Goal: Book appointment/travel/reservation

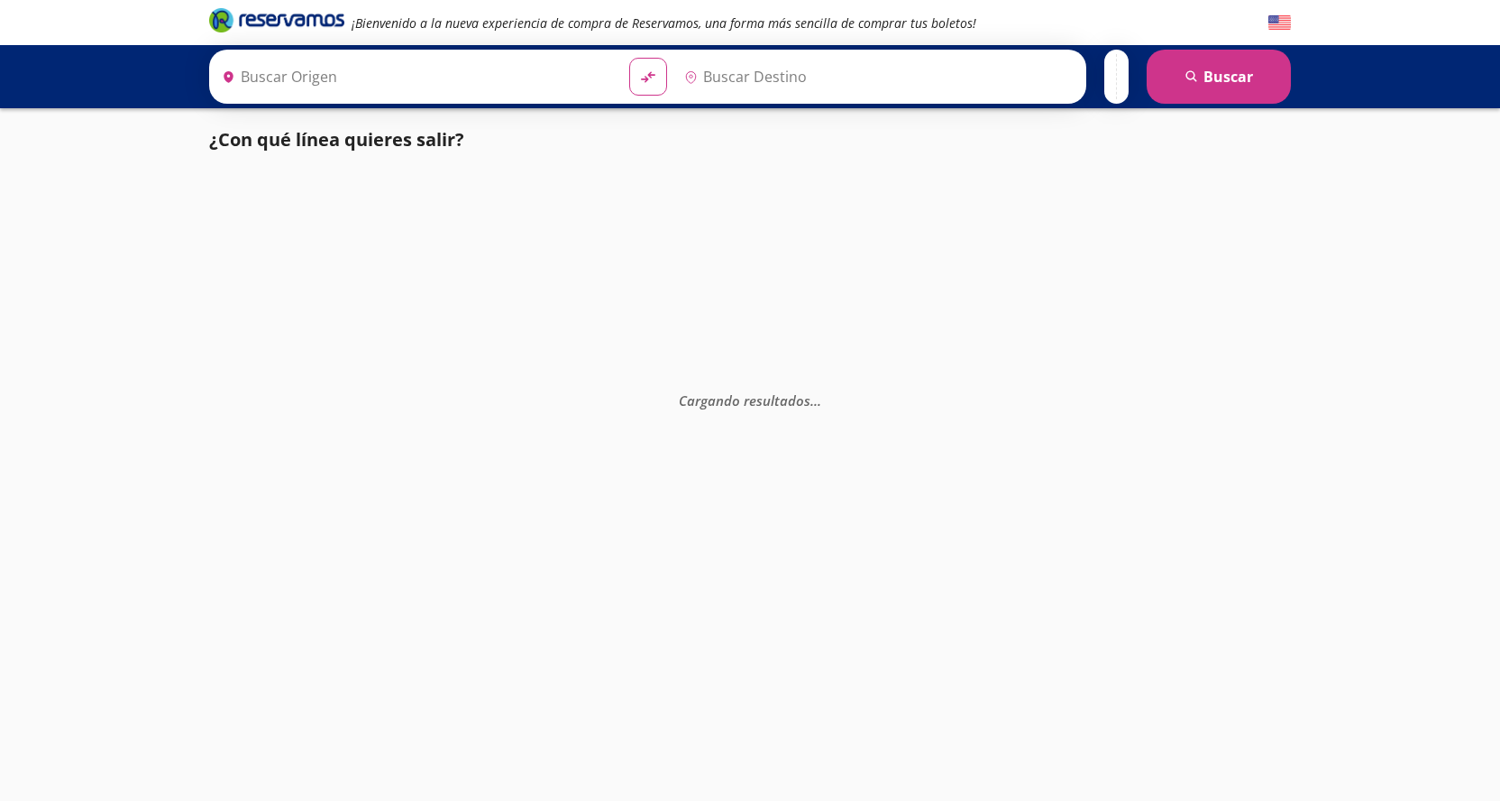
type input "[PERSON_NAME], [GEOGRAPHIC_DATA]"
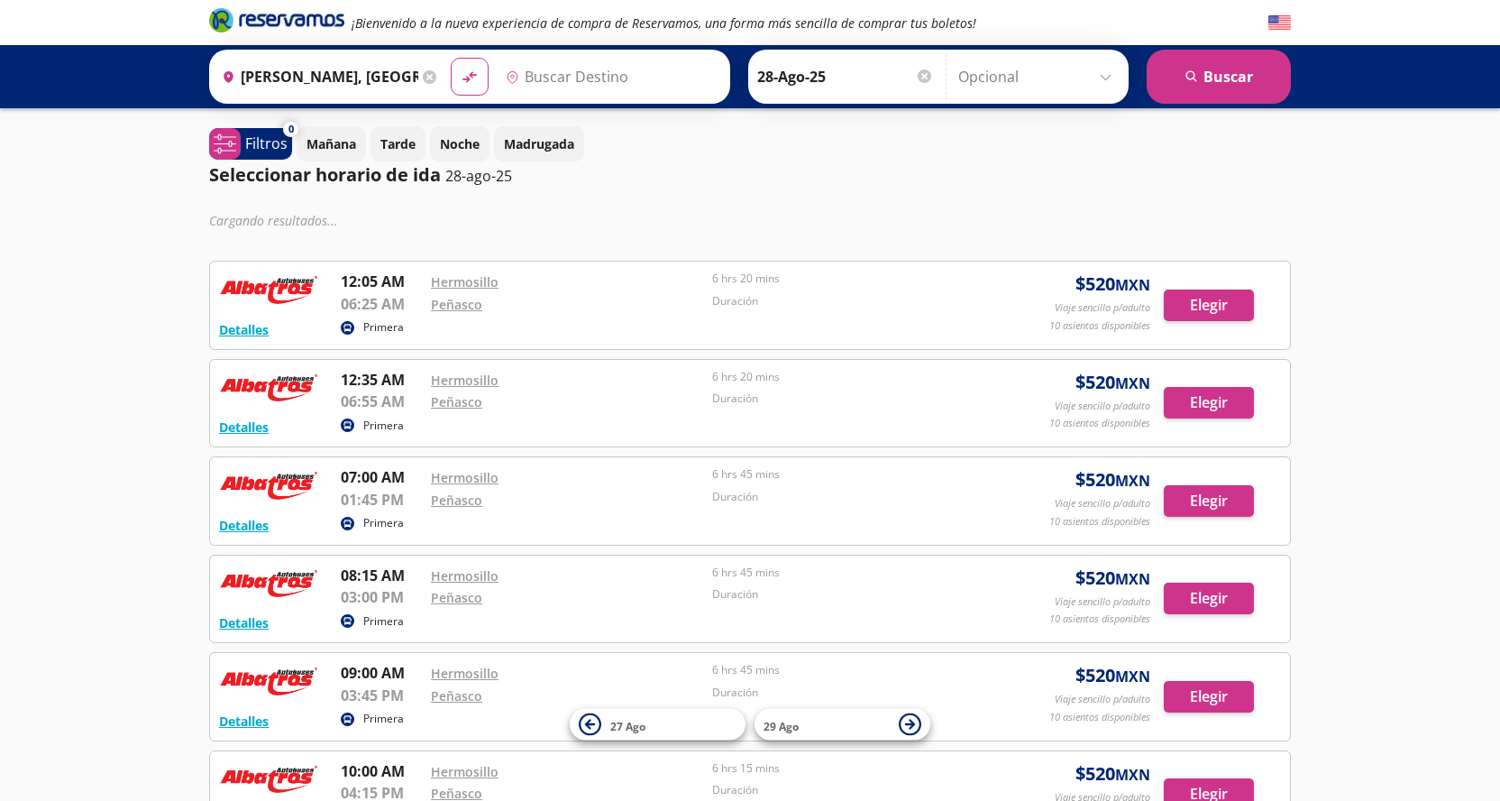
type input "[GEOGRAPHIC_DATA], [GEOGRAPHIC_DATA]"
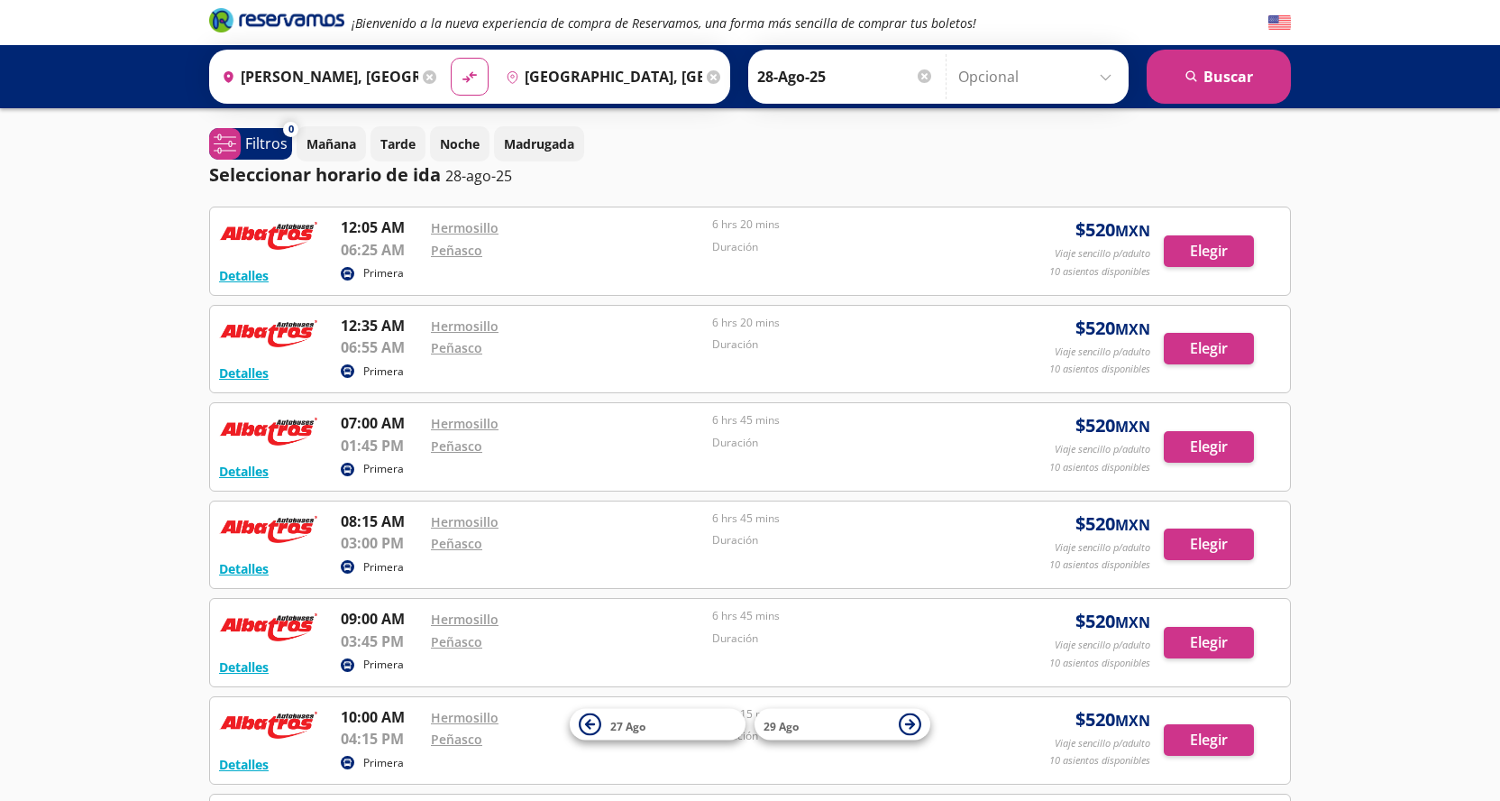
click at [925, 74] on div at bounding box center [925, 76] width 14 height 14
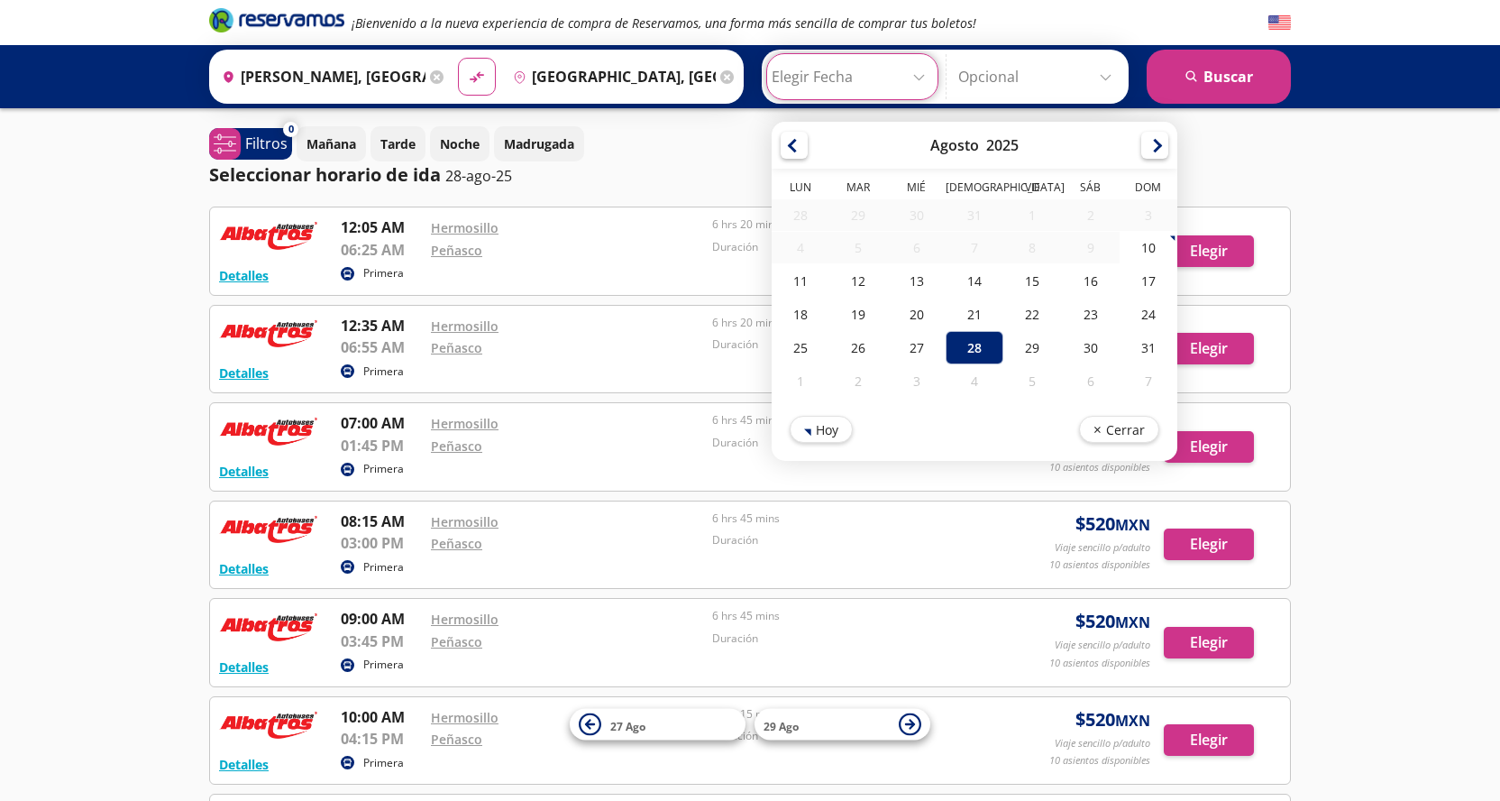
click at [1329, 185] on div "¡Bienvenido a la nueva experiencia de compra de Reservamos, una forma más senci…" at bounding box center [750, 660] width 1500 height 1321
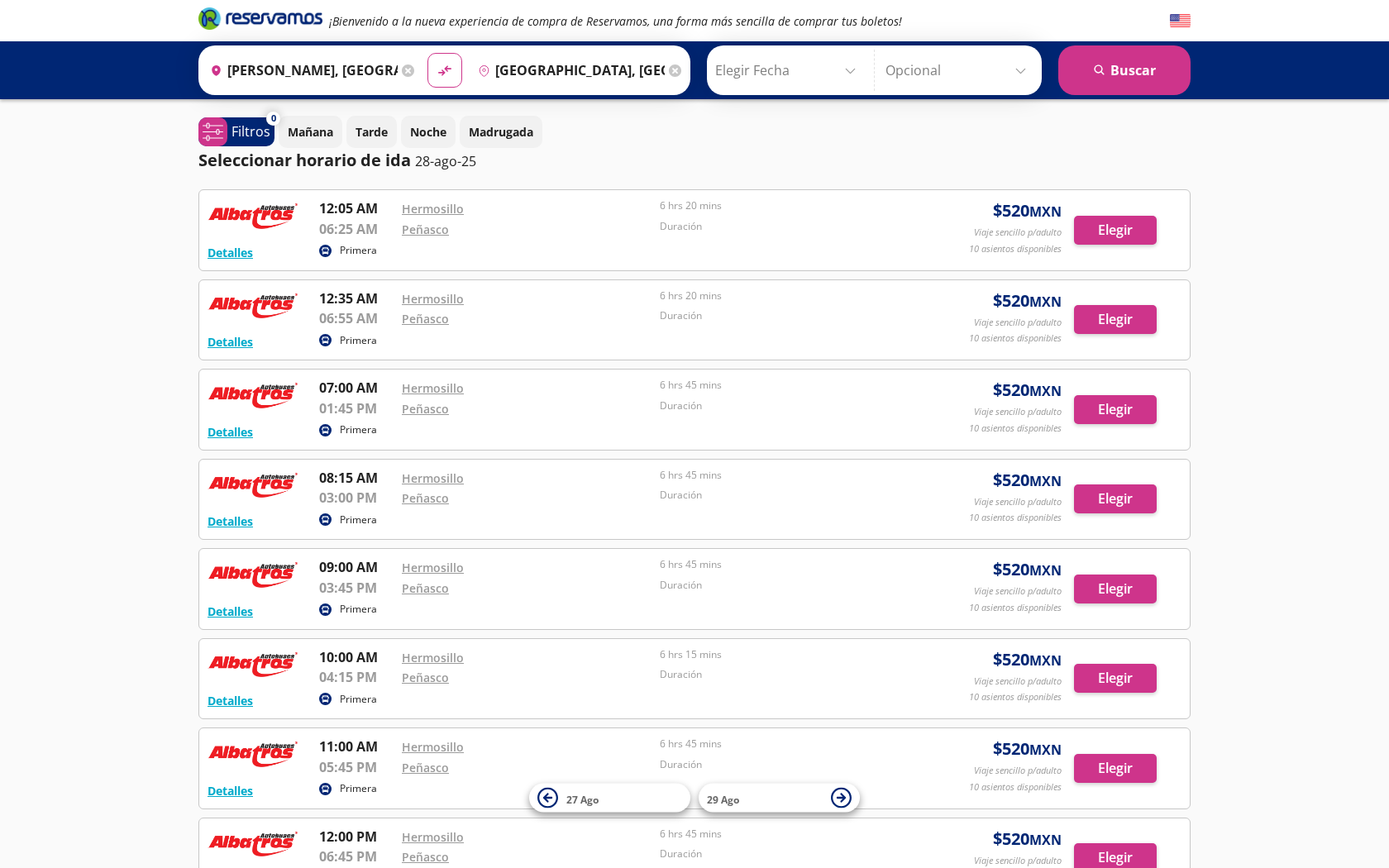
click at [788, 79] on input "Elegir Fecha" at bounding box center [788, 70] width 148 height 41
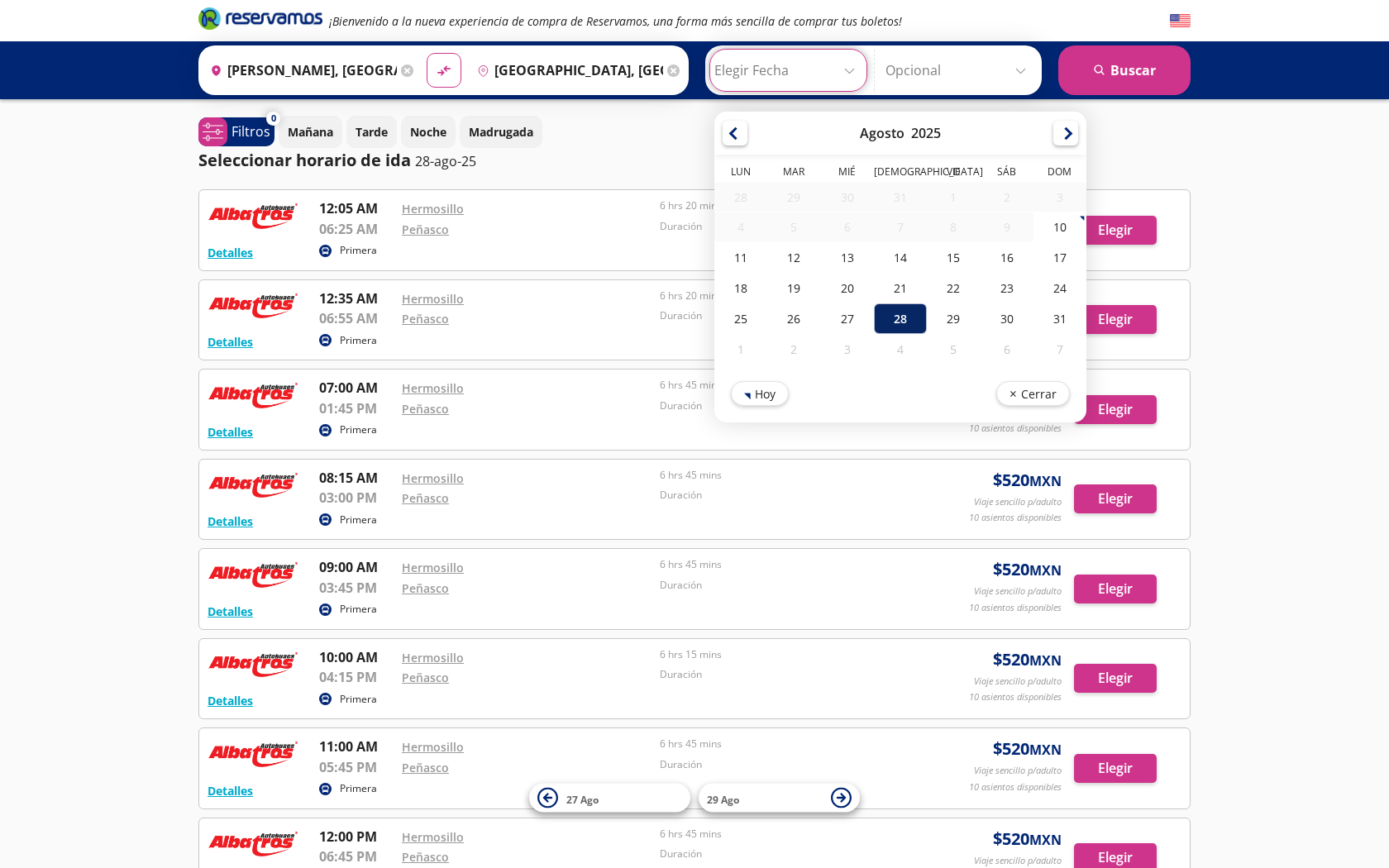
click at [902, 324] on div "28" at bounding box center [900, 318] width 53 height 30
type input "28-Ago-25"
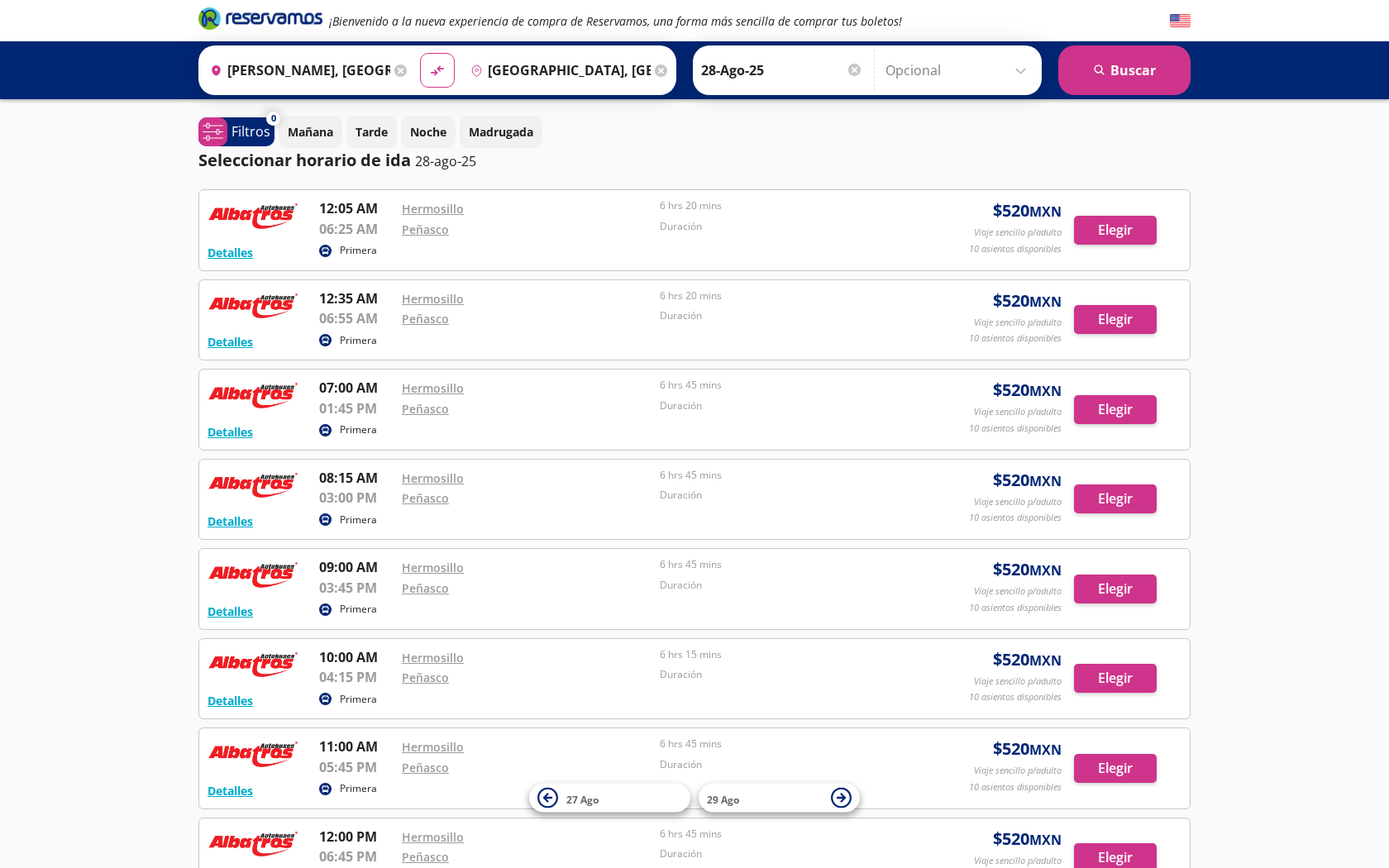
click at [858, 71] on div at bounding box center [854, 70] width 13 height 13
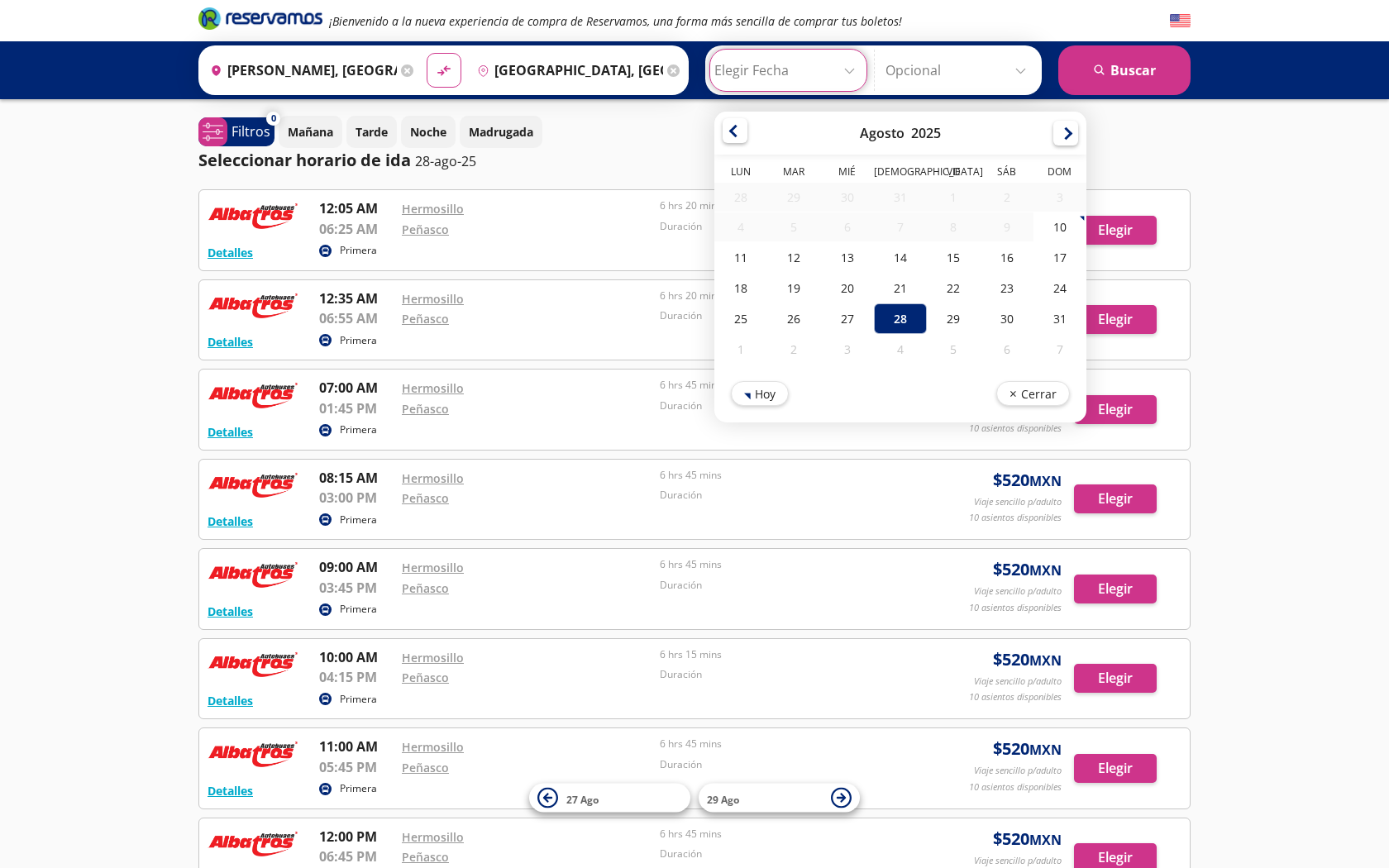
click at [738, 127] on div at bounding box center [734, 130] width 25 height 25
click at [1055, 236] on div "10" at bounding box center [1060, 226] width 53 height 30
type input "10-Ago-25"
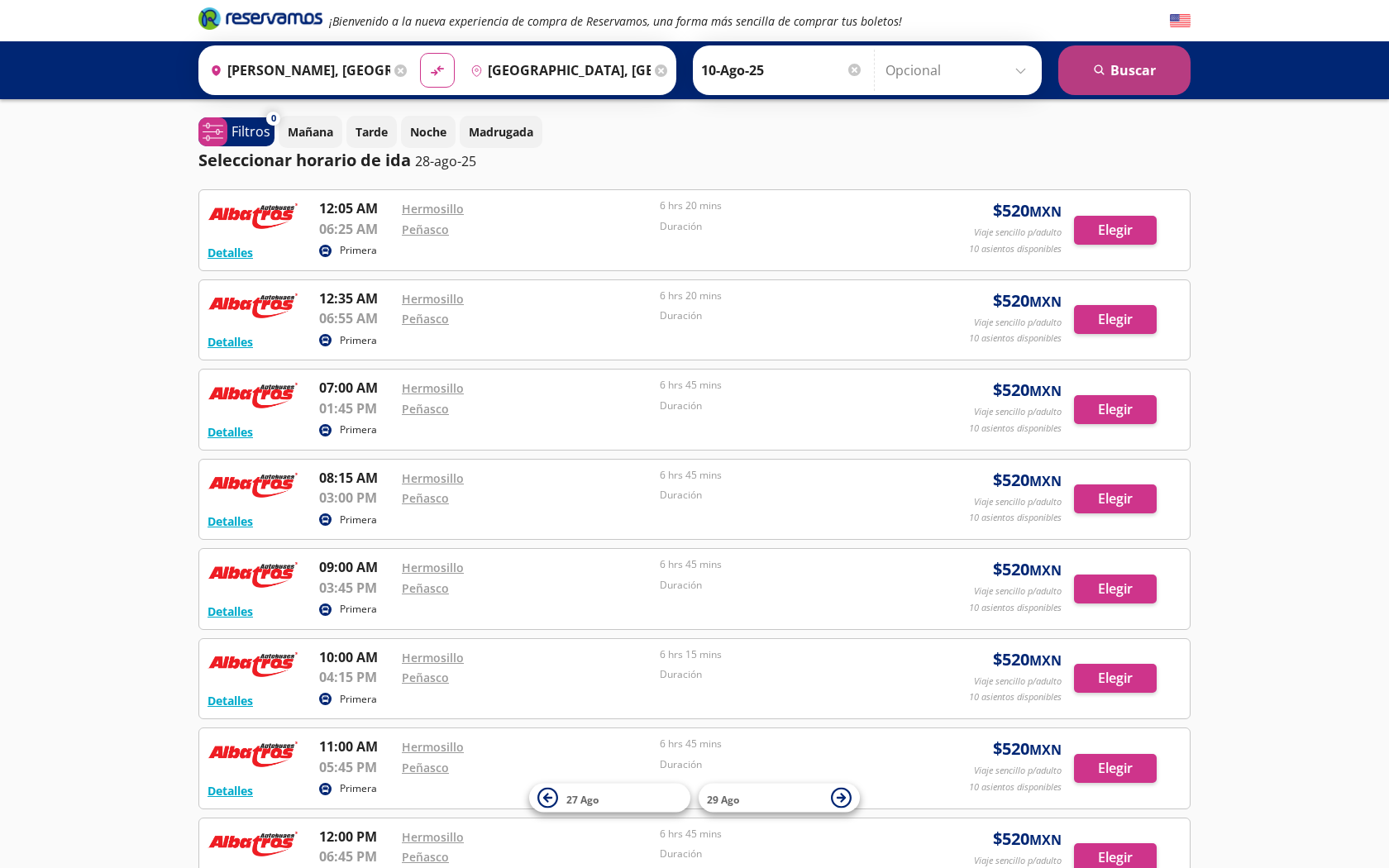
click at [1142, 72] on button "search [GEOGRAPHIC_DATA]" at bounding box center [1124, 71] width 132 height 49
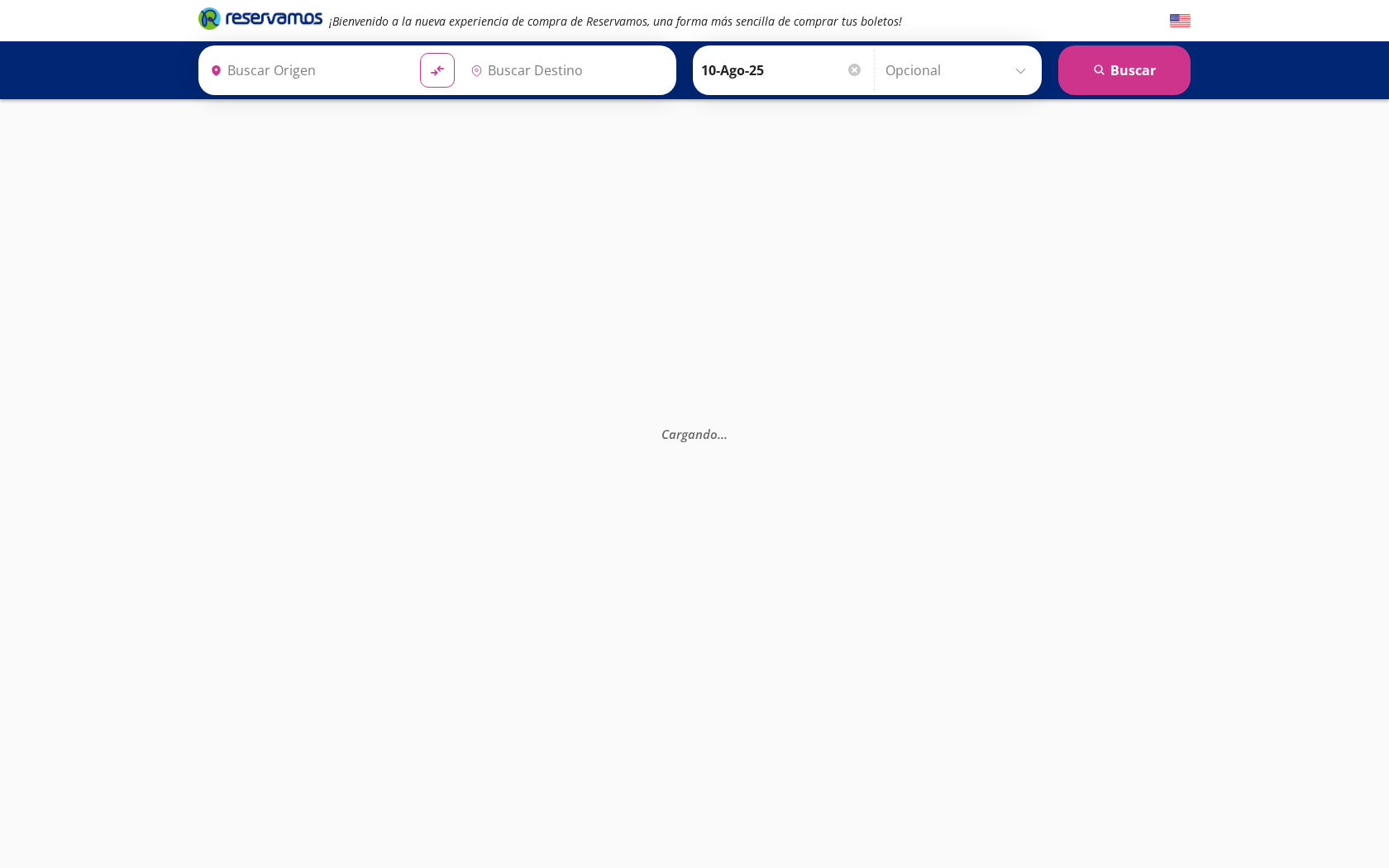
type input "[PERSON_NAME], [GEOGRAPHIC_DATA]"
type input "[GEOGRAPHIC_DATA], [GEOGRAPHIC_DATA]"
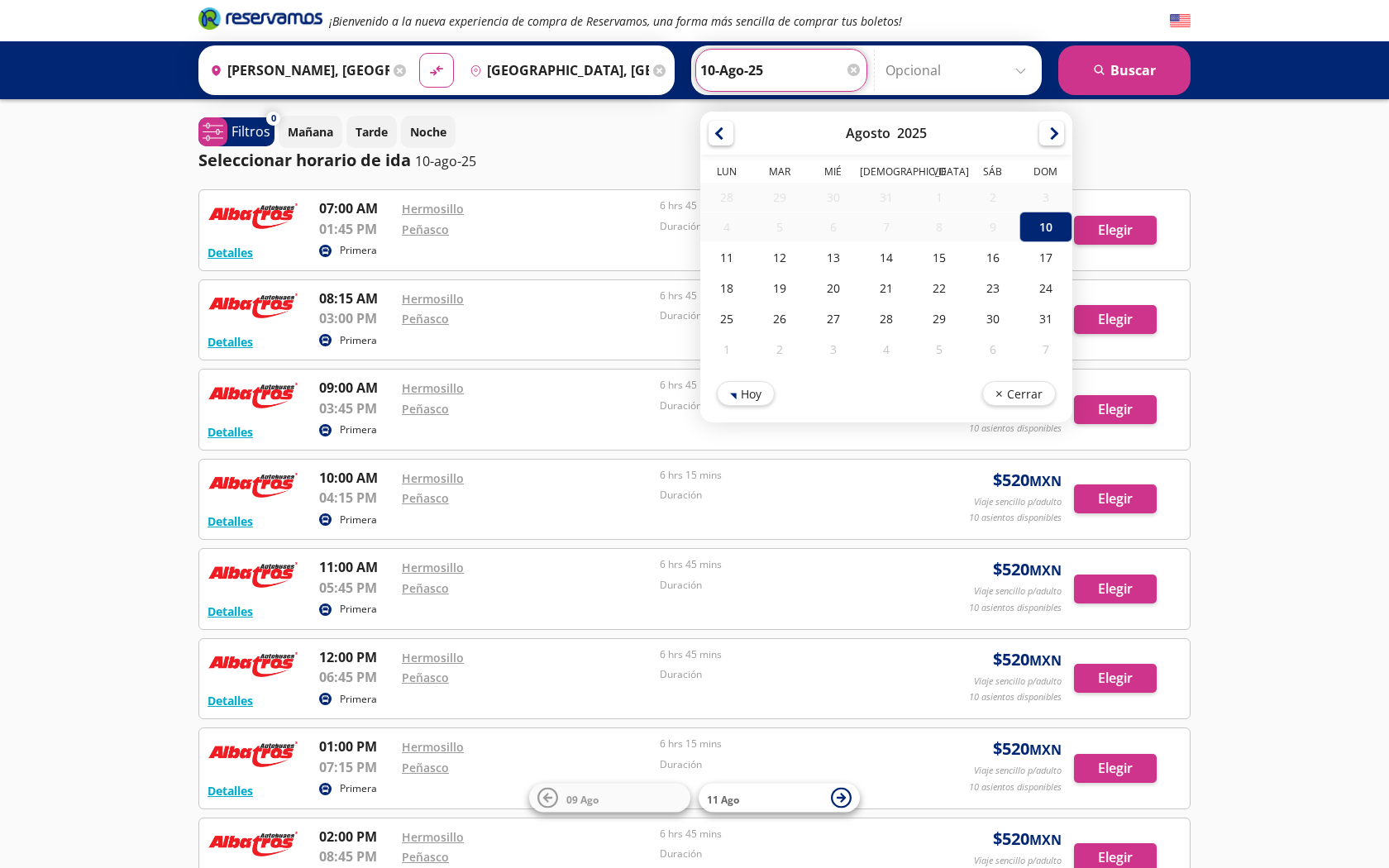
click at [809, 65] on input "10-Ago-25" at bounding box center [781, 70] width 162 height 41
click at [1269, 192] on div "¡Bienvenido a la nueva experiencia de compra de Reservamos, una forma más senci…" at bounding box center [694, 605] width 1389 height 1211
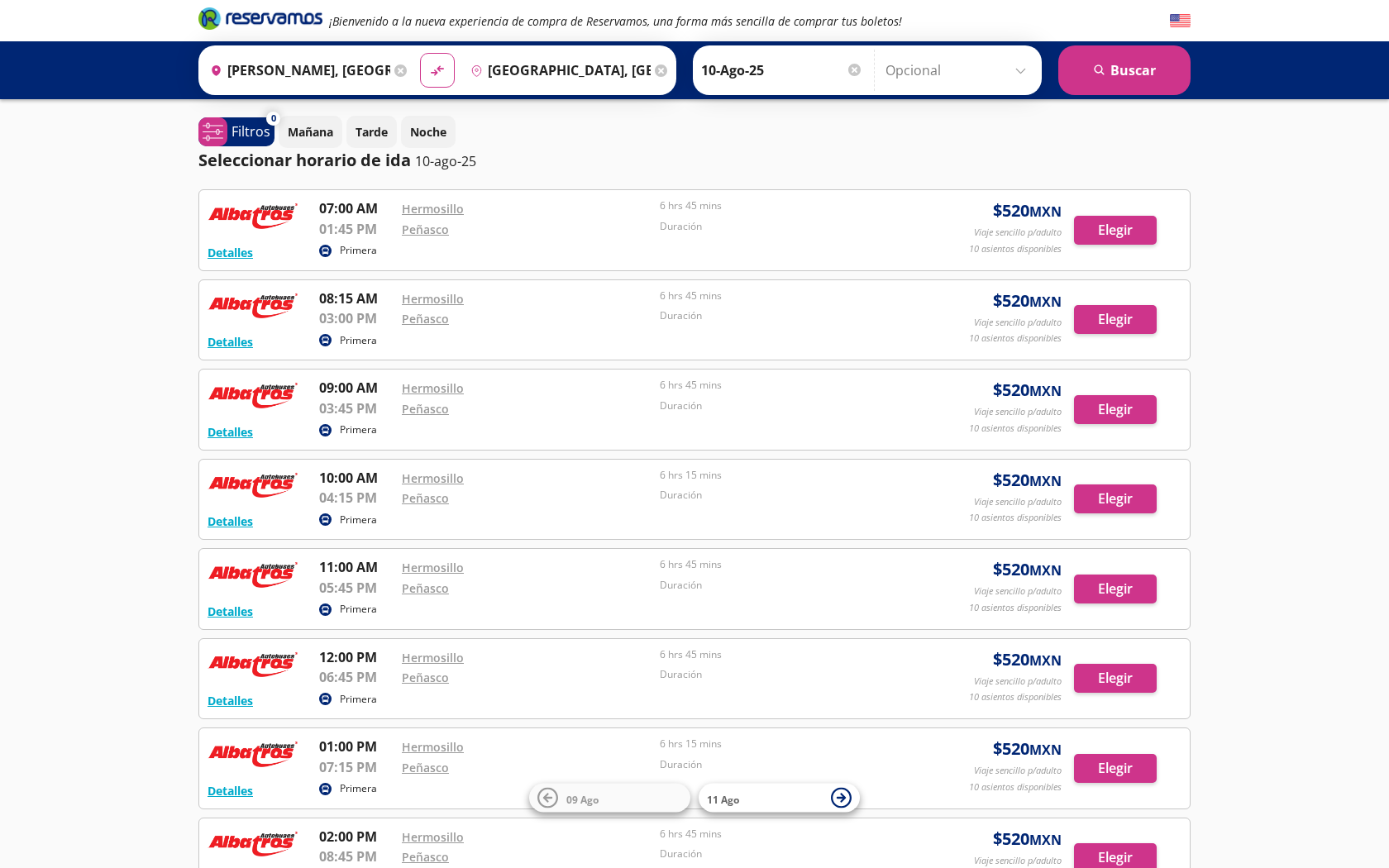
click at [856, 66] on div at bounding box center [854, 70] width 13 height 13
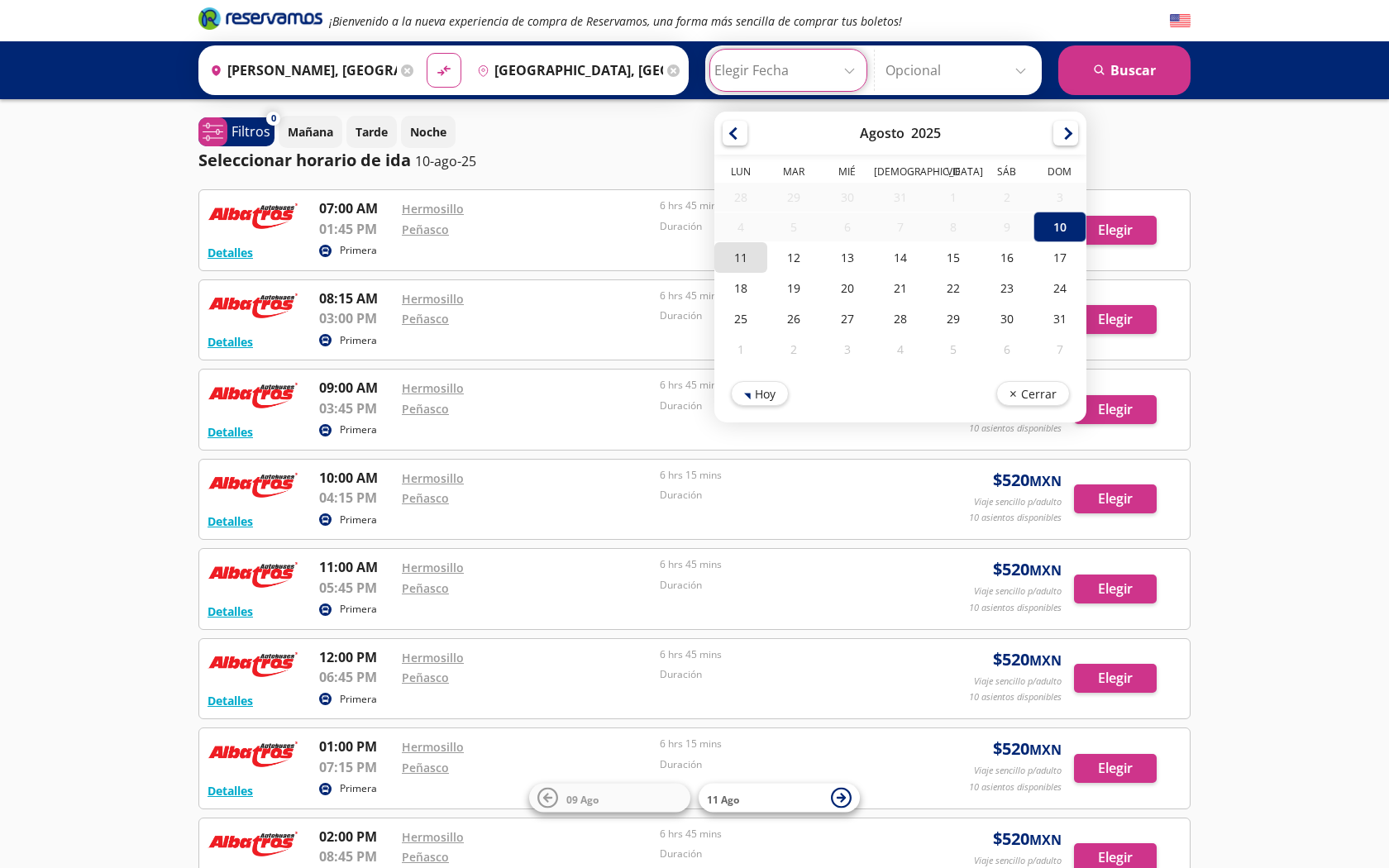
click at [743, 254] on div "11" at bounding box center [741, 257] width 53 height 30
type input "11-Ago-25"
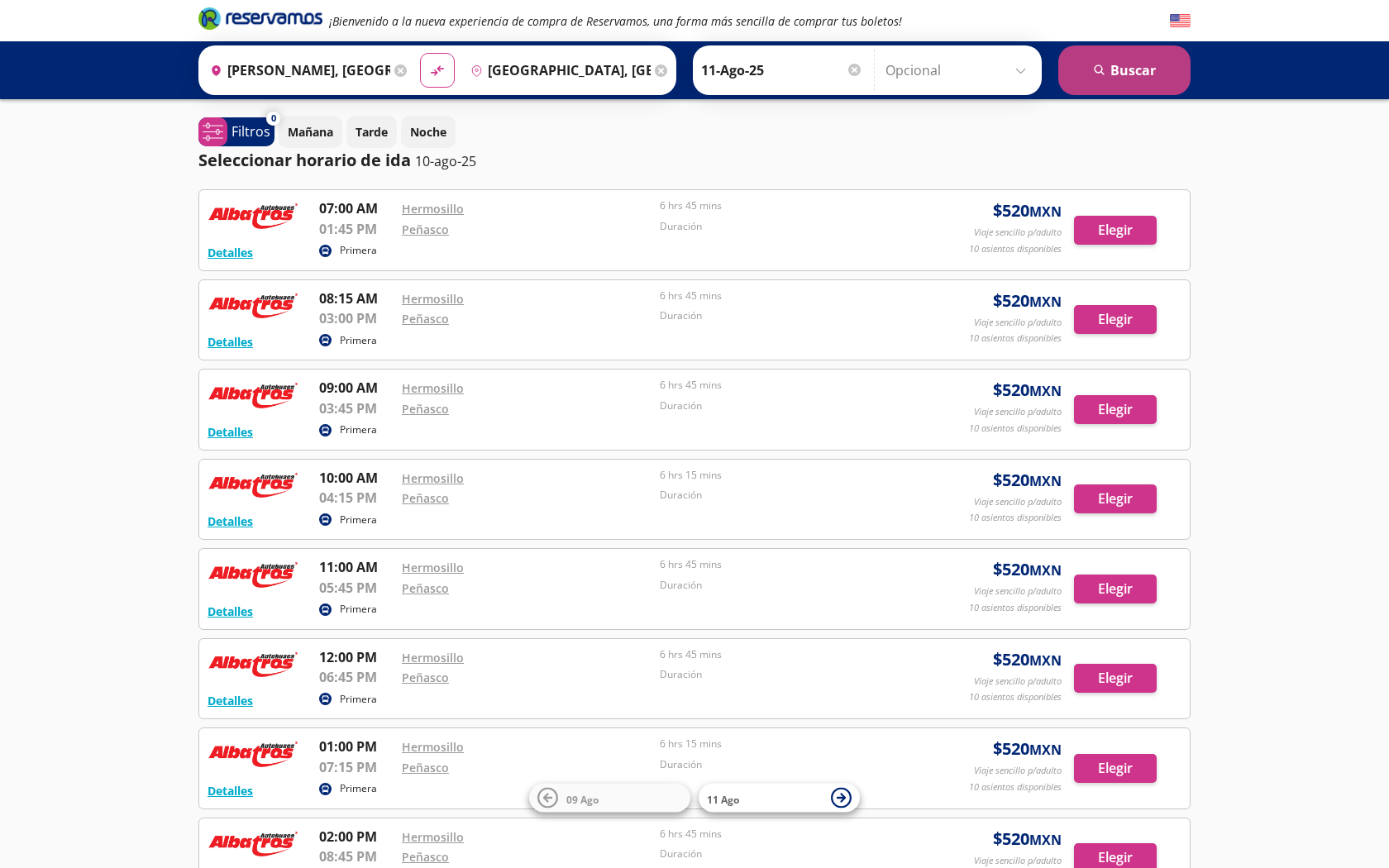
click at [1130, 75] on button "search [GEOGRAPHIC_DATA]" at bounding box center [1124, 71] width 132 height 49
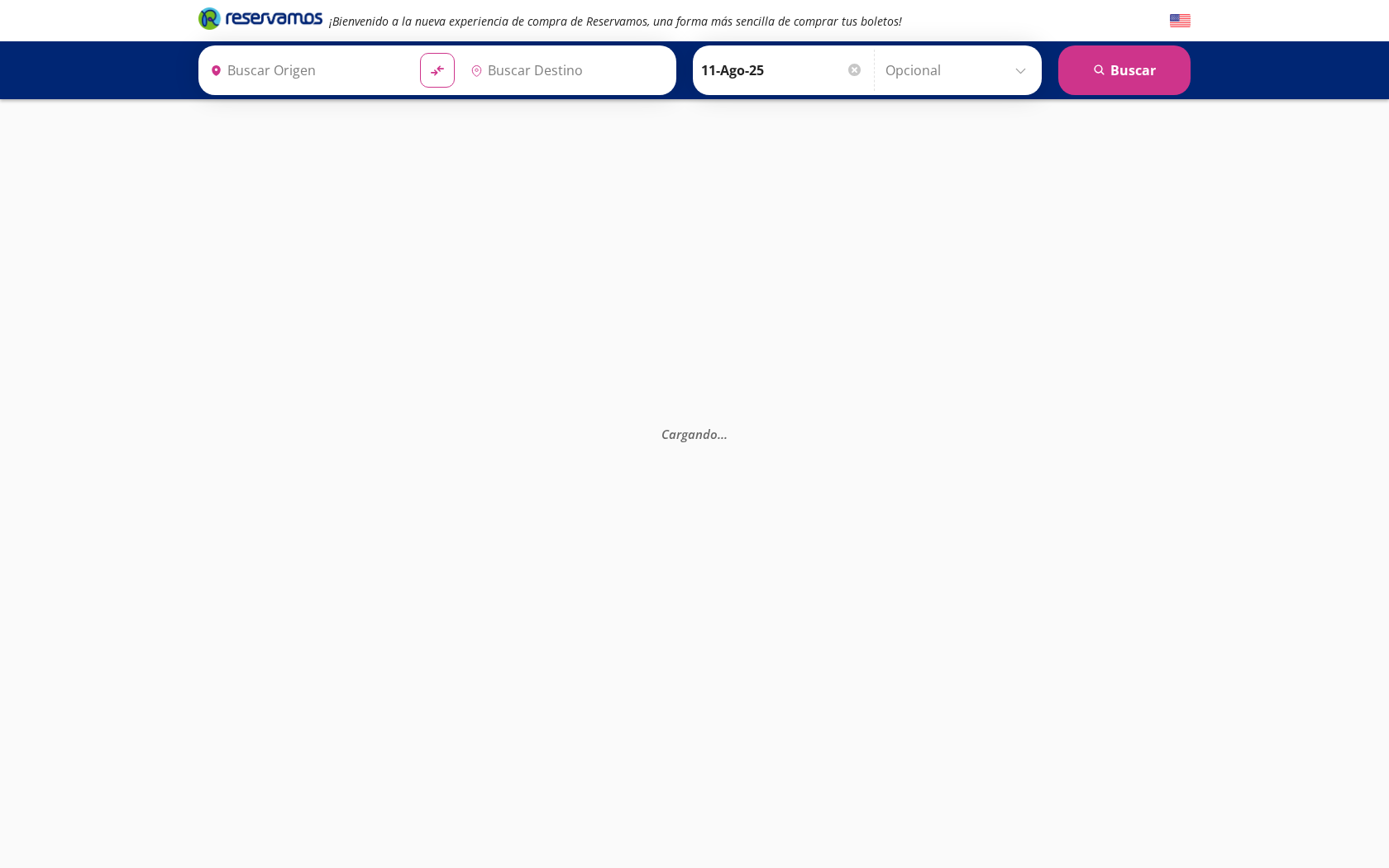
type input "[PERSON_NAME], [GEOGRAPHIC_DATA]"
type input "[GEOGRAPHIC_DATA], [GEOGRAPHIC_DATA]"
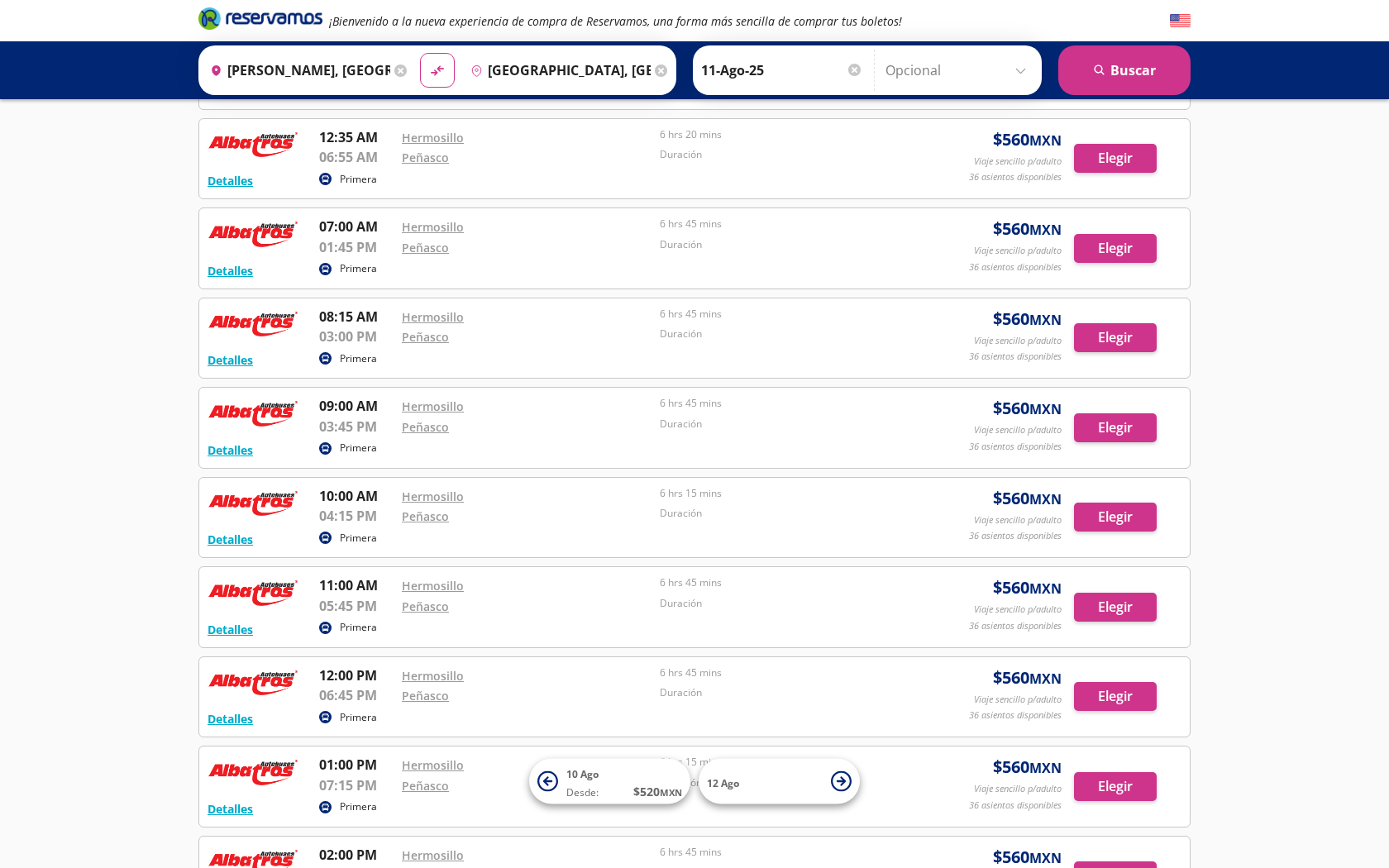
scroll to position [155, 0]
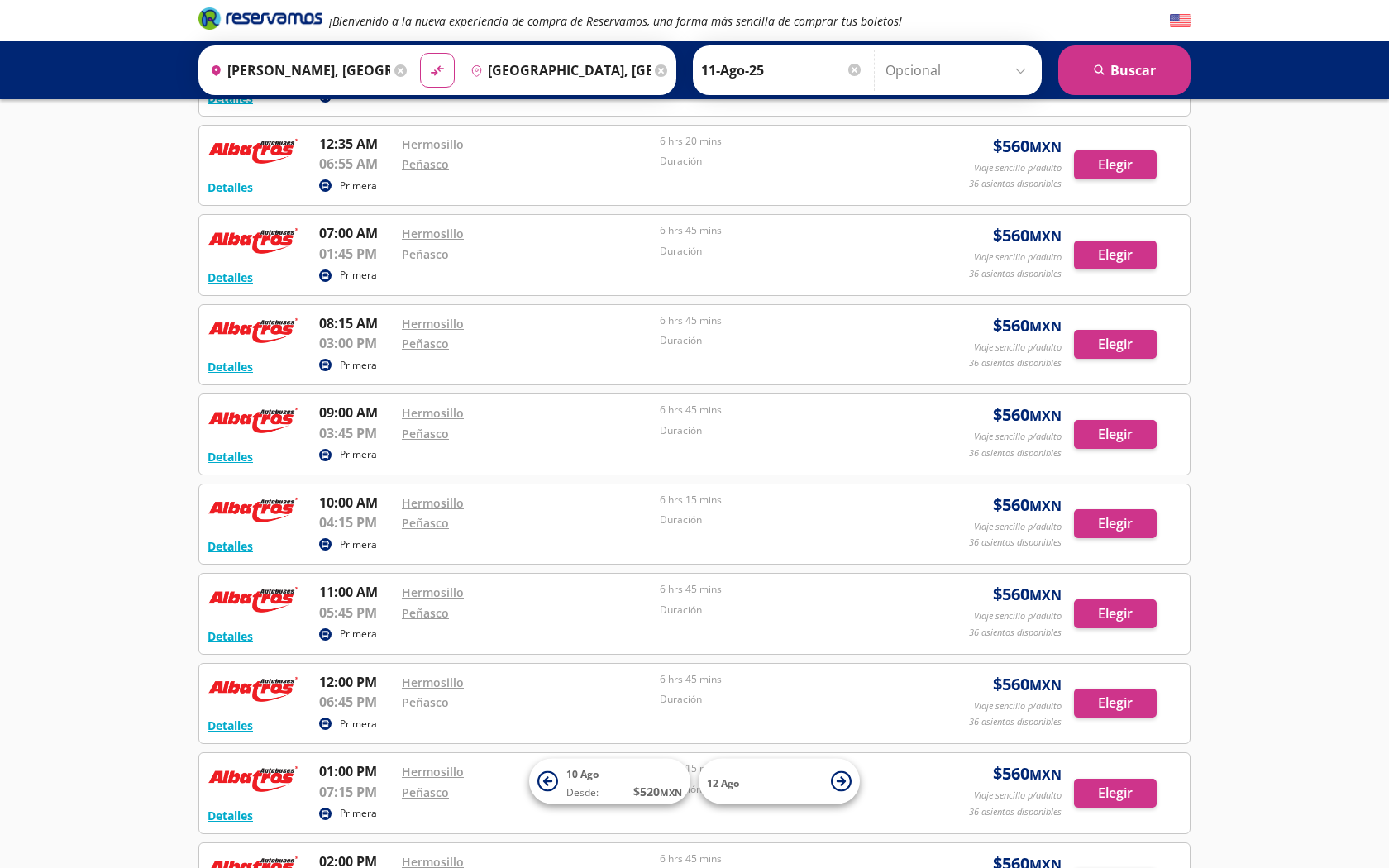
click at [856, 67] on div at bounding box center [854, 70] width 13 height 13
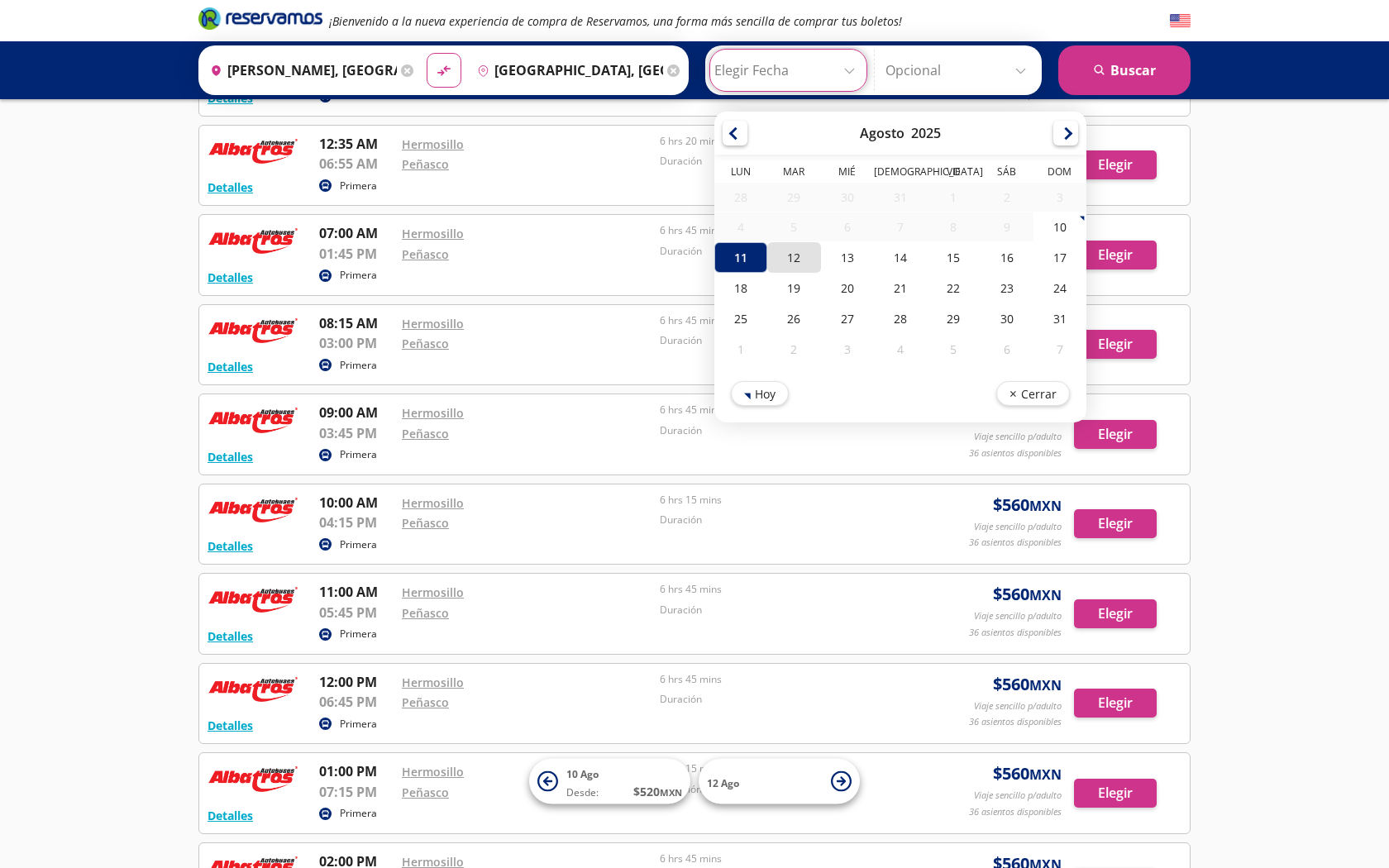
click at [799, 264] on div "12" at bounding box center [794, 257] width 53 height 30
type input "12-Ago-25"
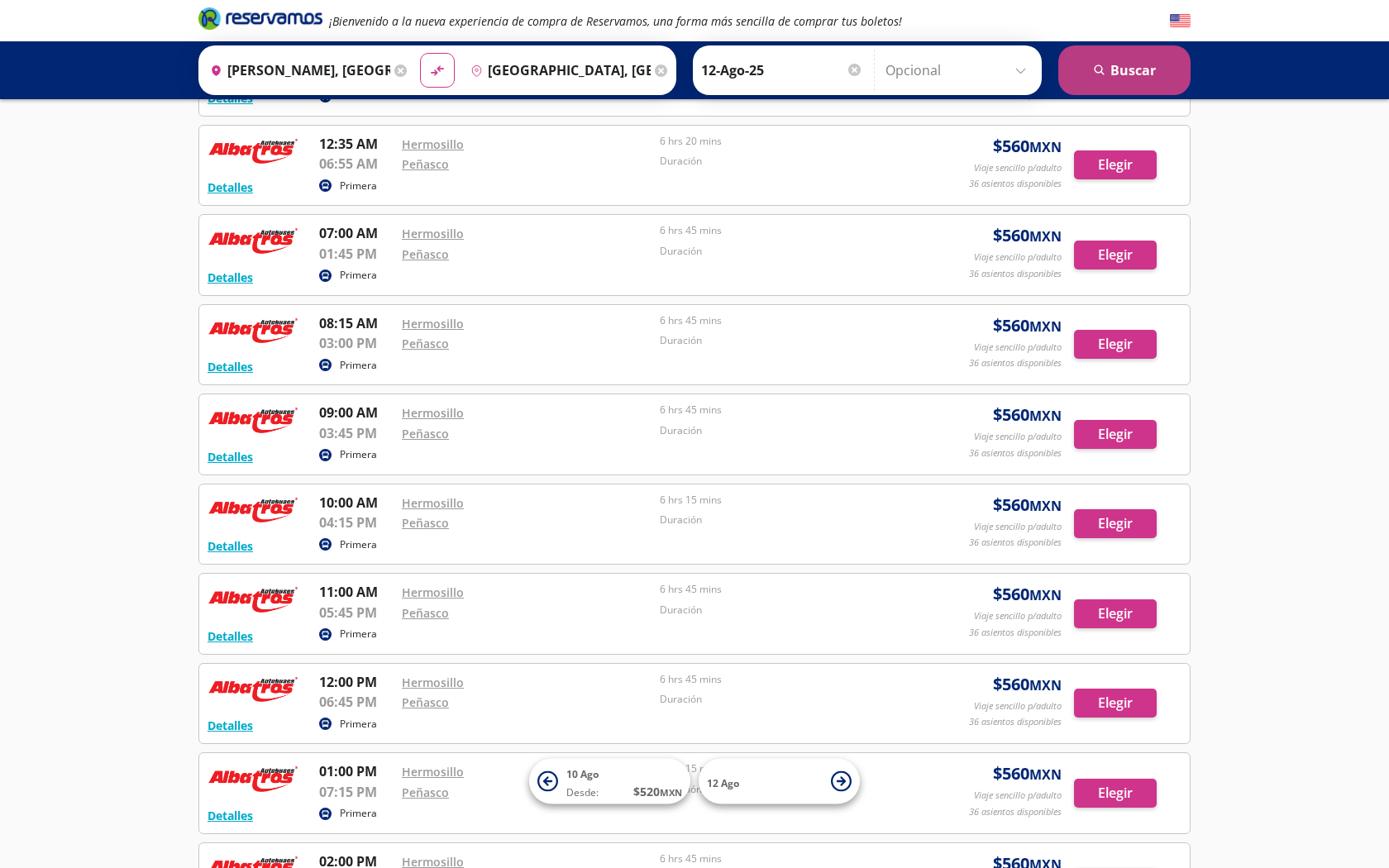
click at [1133, 75] on button "search [GEOGRAPHIC_DATA]" at bounding box center [1124, 71] width 132 height 49
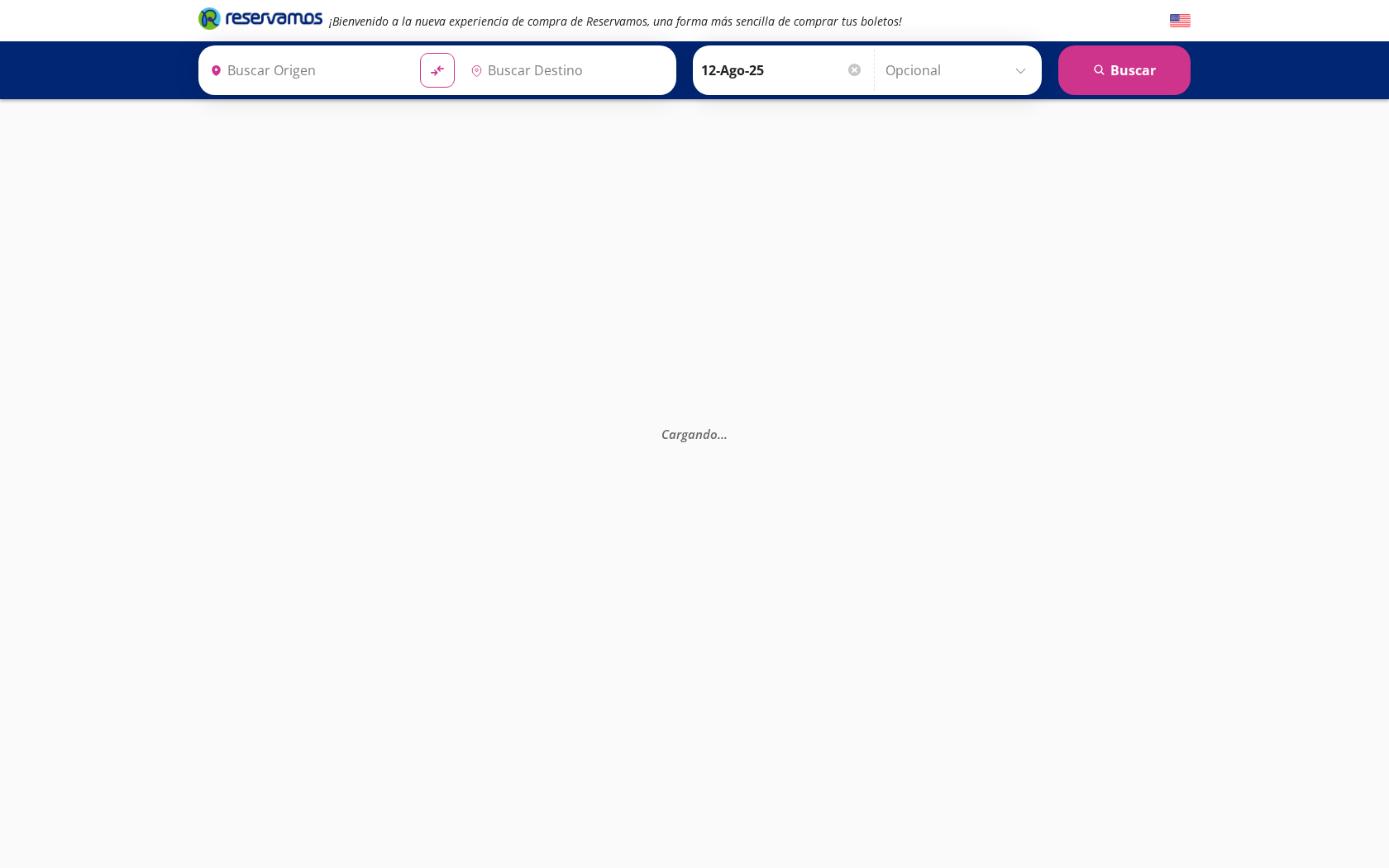
type input "[GEOGRAPHIC_DATA], [GEOGRAPHIC_DATA]"
type input "[PERSON_NAME], [GEOGRAPHIC_DATA]"
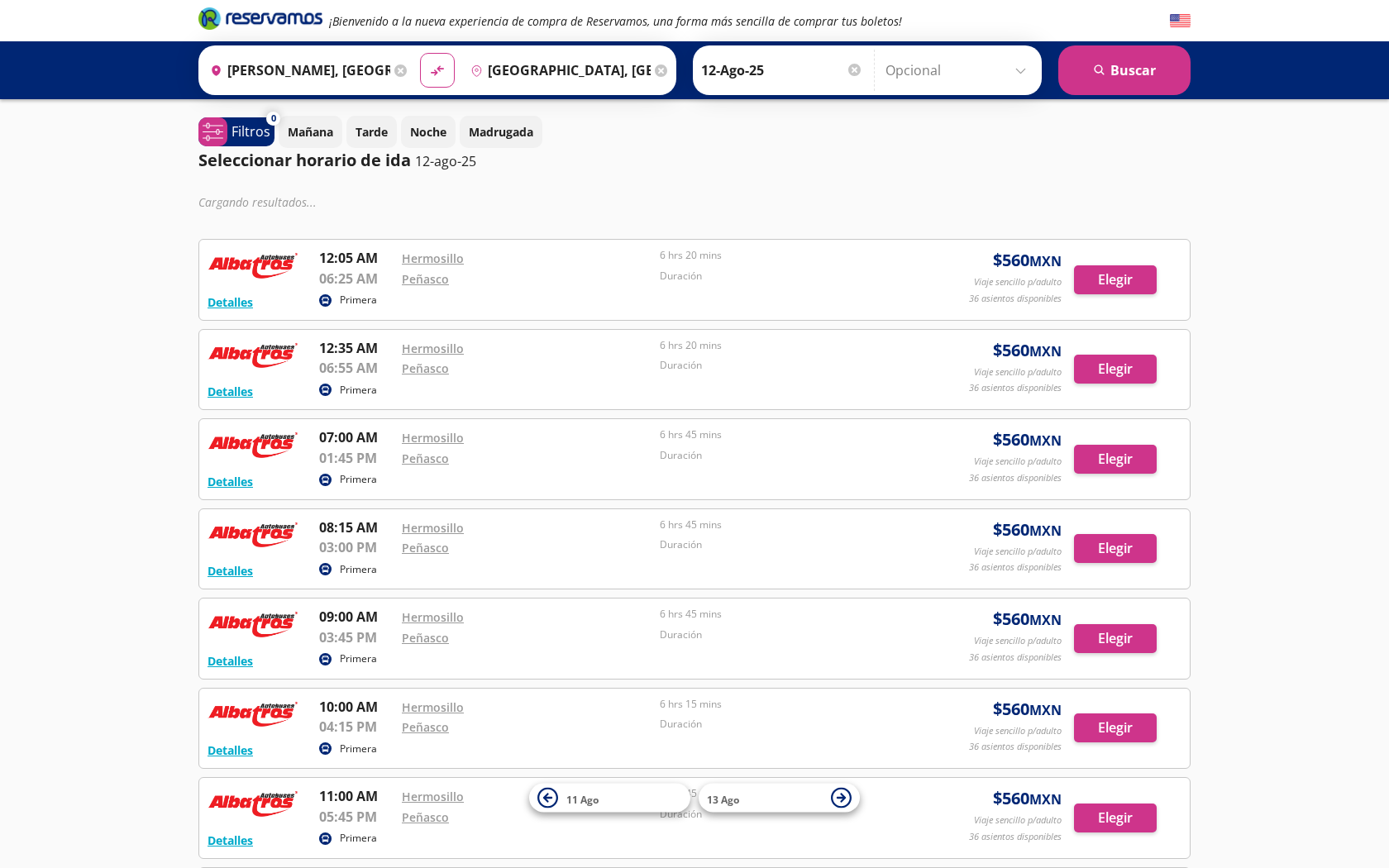
click at [794, 62] on input "12-Ago-25" at bounding box center [782, 70] width 162 height 41
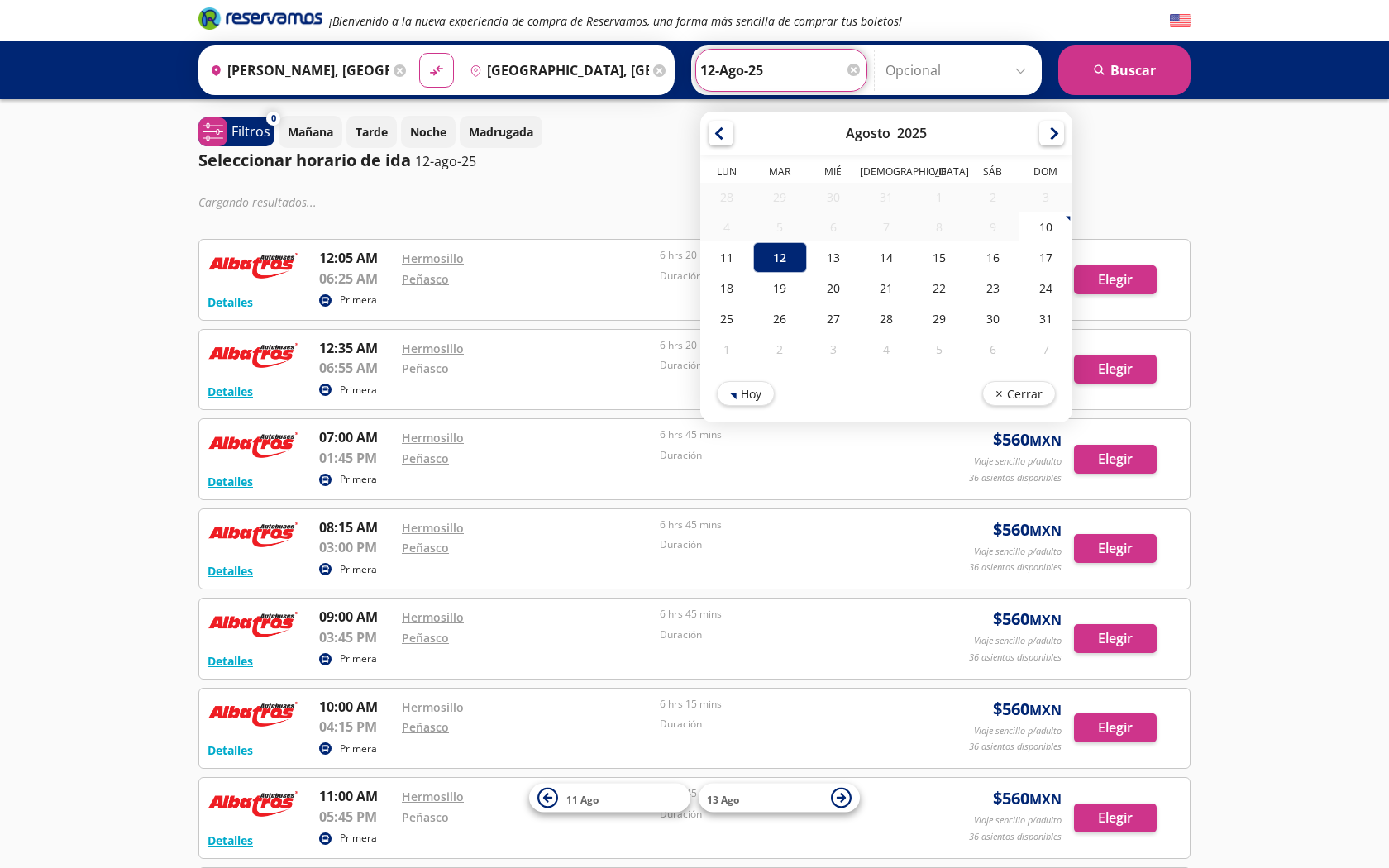
click at [854, 68] on div at bounding box center [854, 70] width 13 height 13
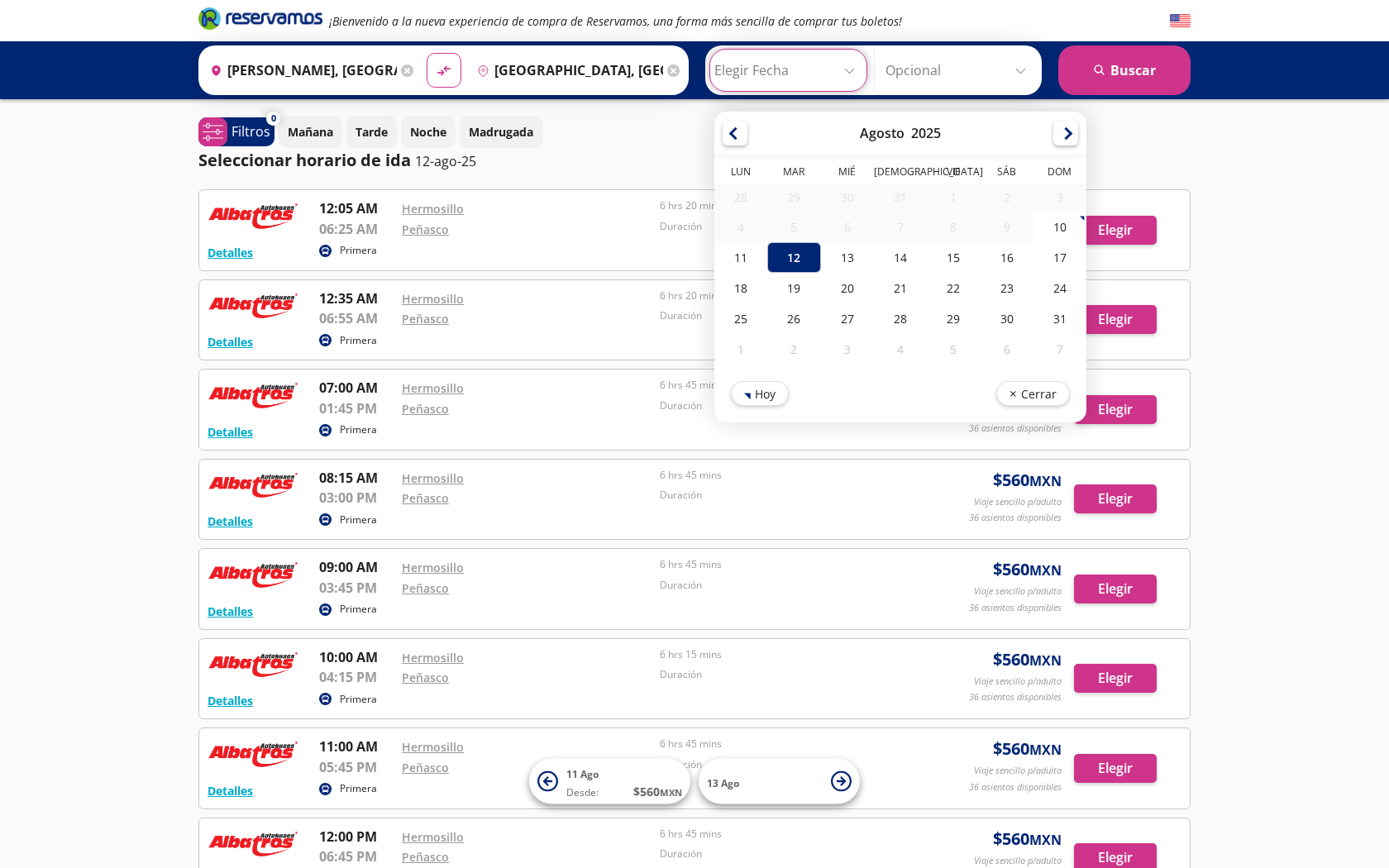
click at [775, 72] on input "Elegir Fecha" at bounding box center [788, 70] width 148 height 41
click at [911, 319] on div "28" at bounding box center [900, 318] width 53 height 30
type input "28-Ago-25"
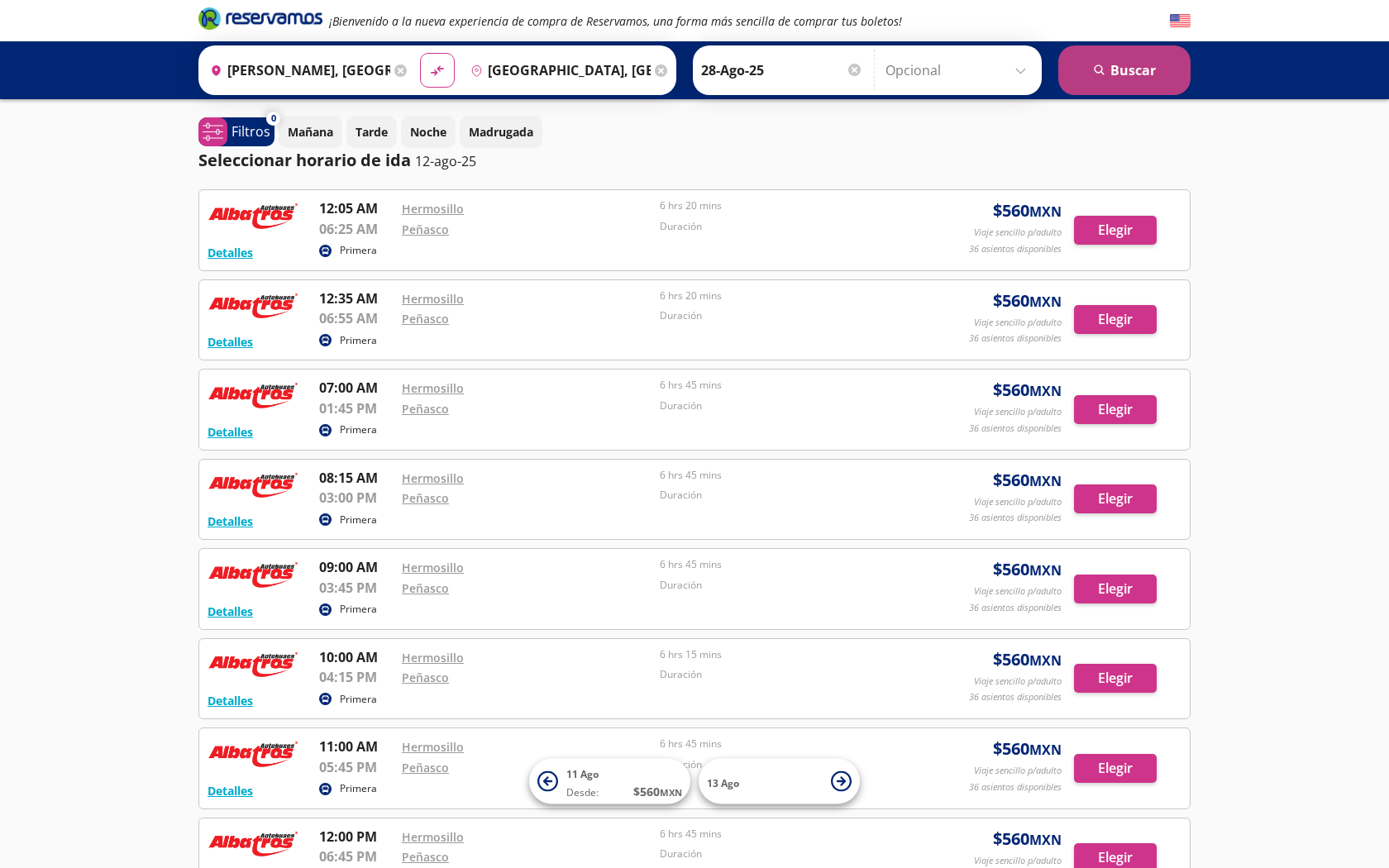
click at [1135, 69] on button "search [GEOGRAPHIC_DATA]" at bounding box center [1124, 71] width 132 height 49
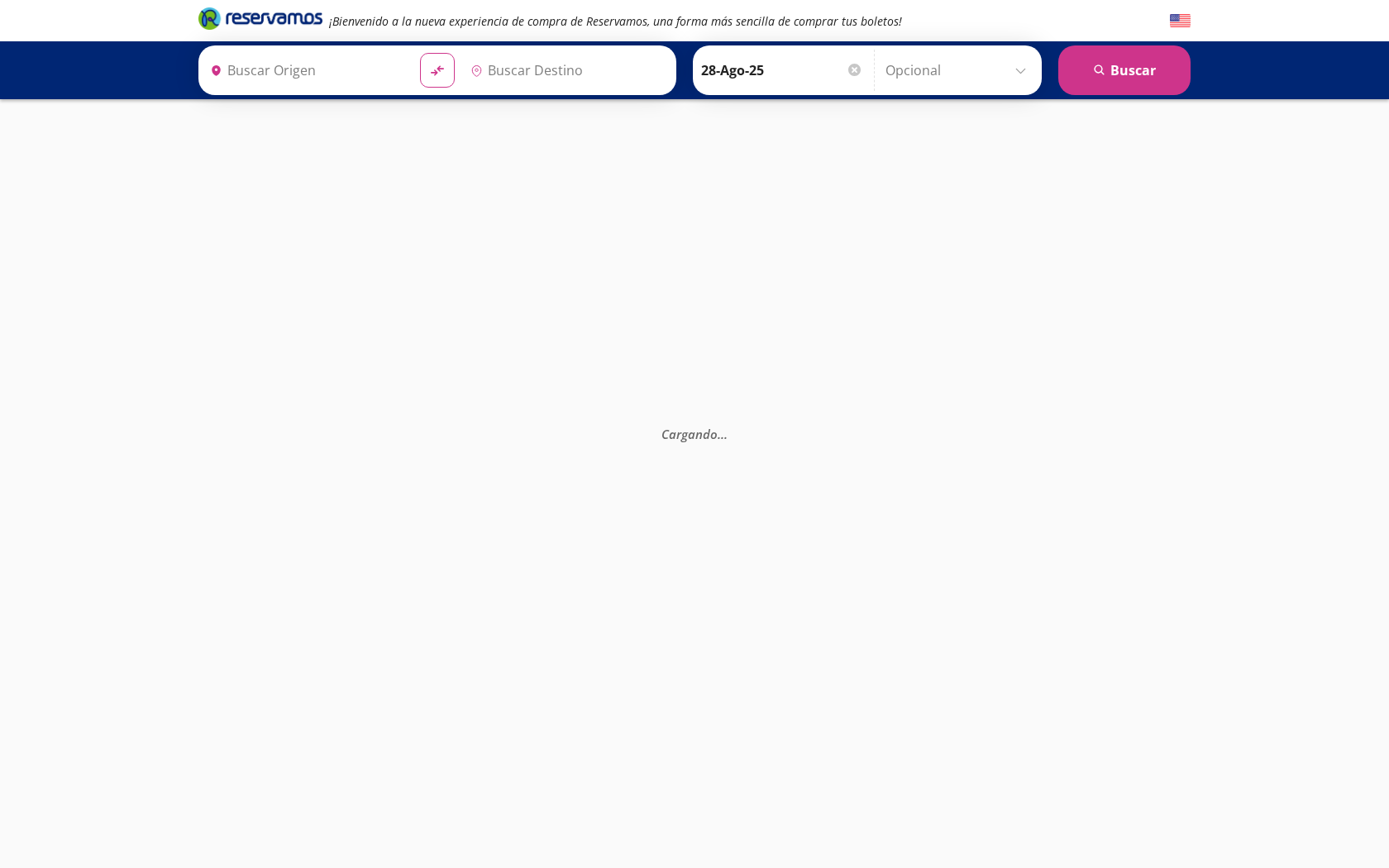
type input "[GEOGRAPHIC_DATA], [GEOGRAPHIC_DATA]"
type input "[PERSON_NAME], [GEOGRAPHIC_DATA]"
